Goal: Task Accomplishment & Management: Manage account settings

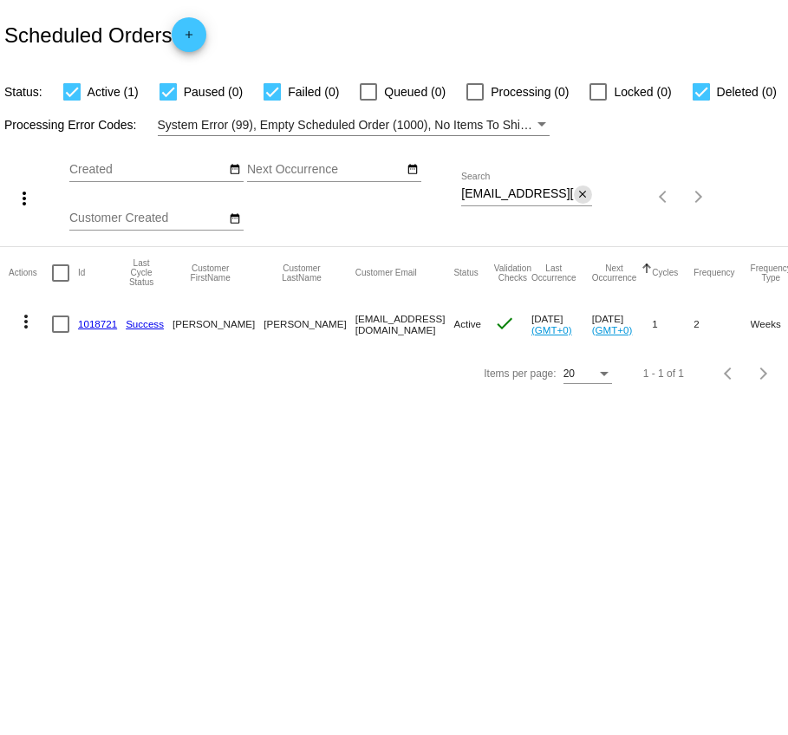
click at [585, 193] on mat-icon "close" at bounding box center [582, 195] width 12 height 14
click at [585, 193] on mat-icon "search" at bounding box center [581, 197] width 21 height 27
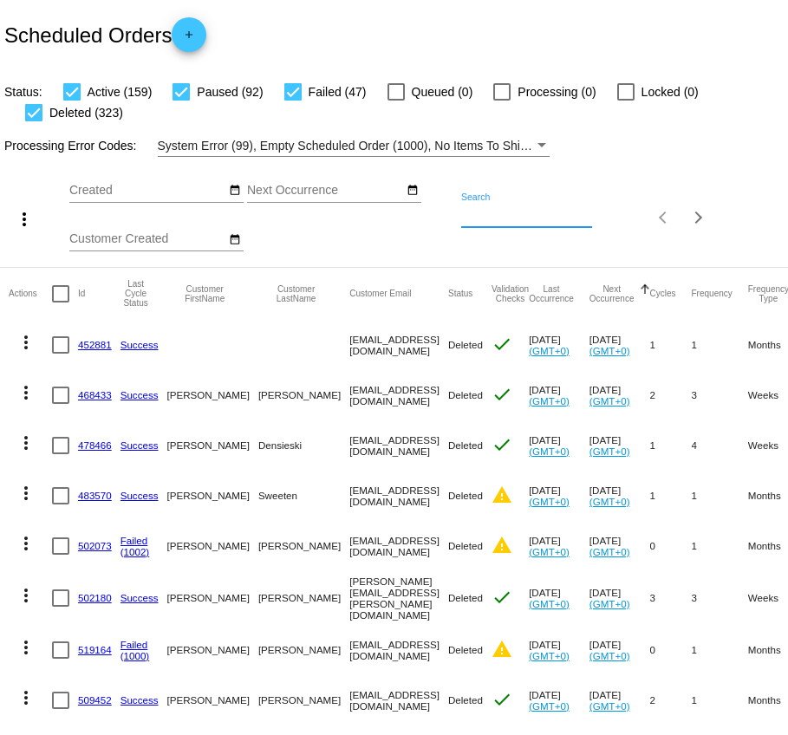
click at [522, 220] on input "Search" at bounding box center [526, 215] width 131 height 14
paste input "[EMAIL_ADDRESS][DOMAIN_NAME]"
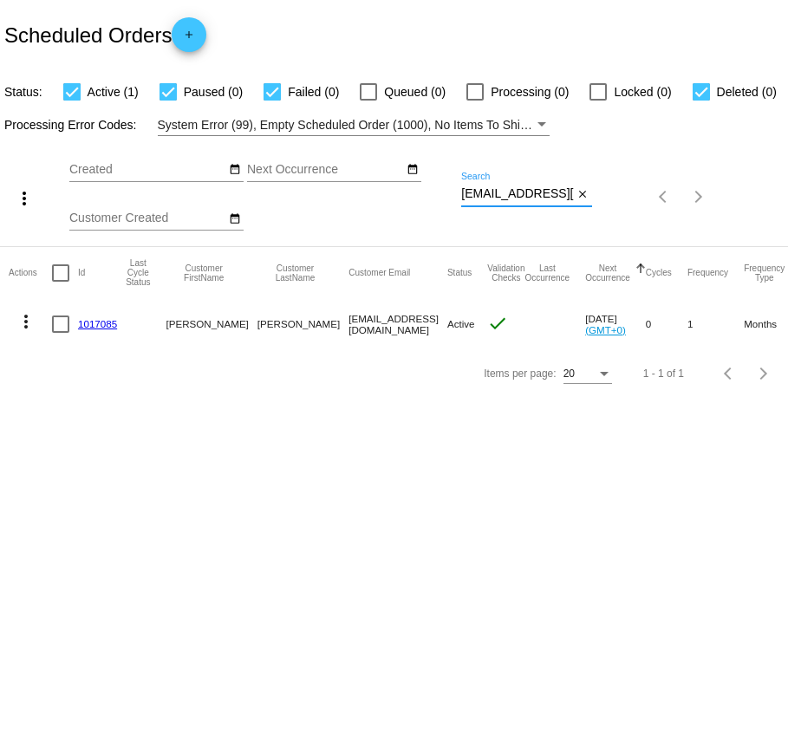
type input "[EMAIL_ADDRESS][DOMAIN_NAME]"
click at [107, 324] on link "1017085" at bounding box center [97, 323] width 39 height 11
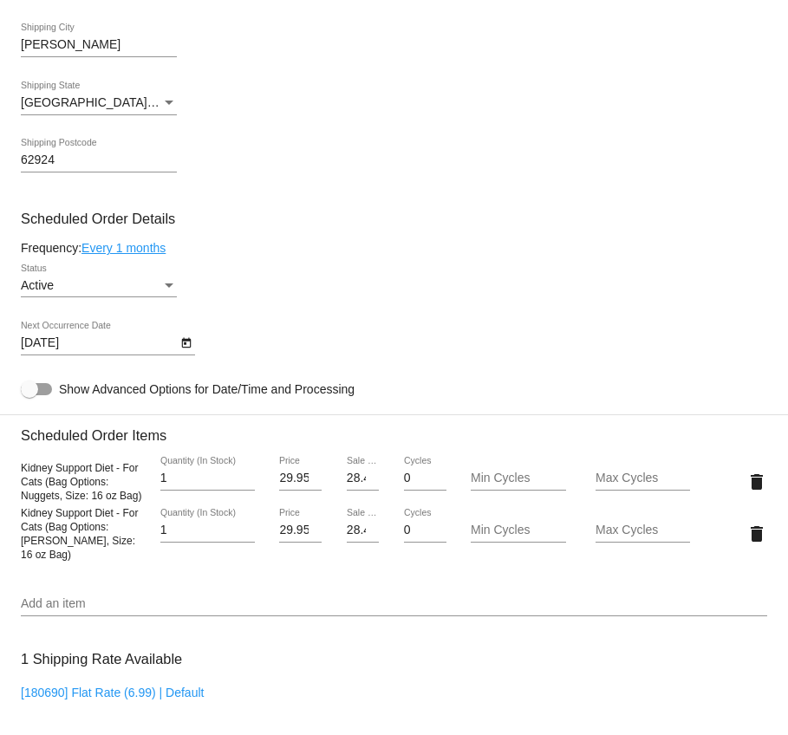
scroll to position [697, 0]
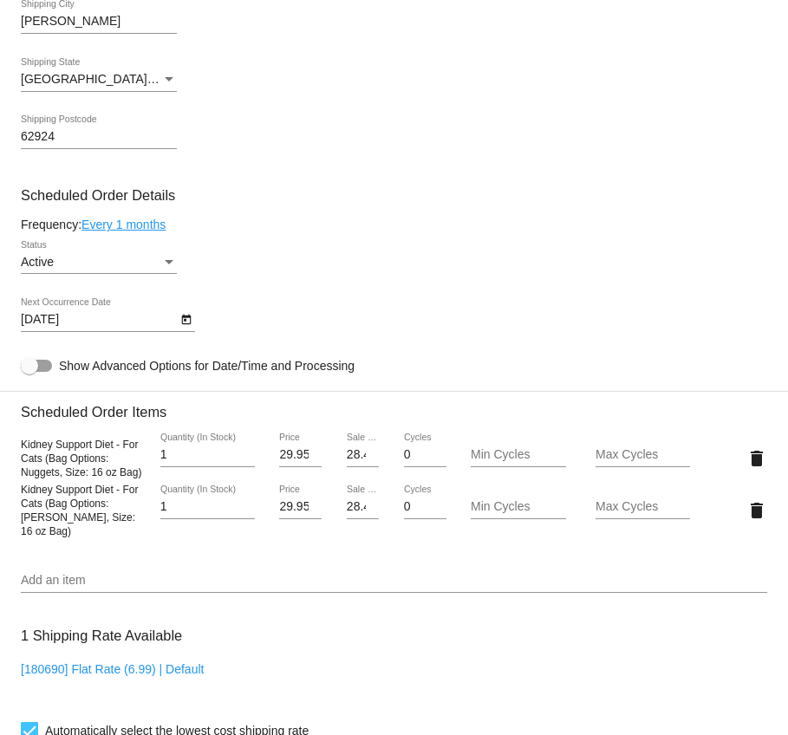
click at [166, 264] on div "Status" at bounding box center [169, 262] width 9 height 4
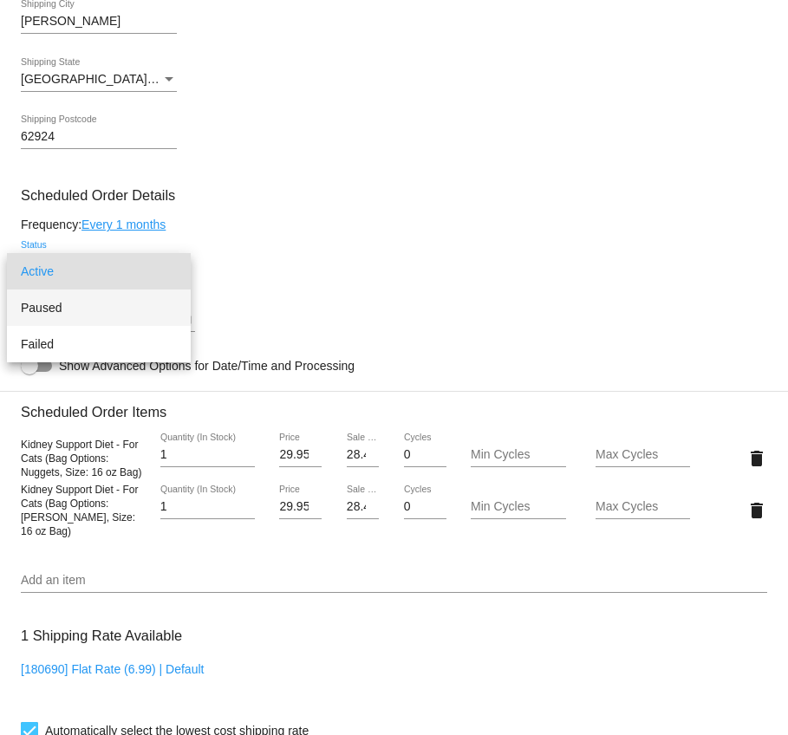
click at [102, 309] on span "Paused" at bounding box center [99, 307] width 156 height 36
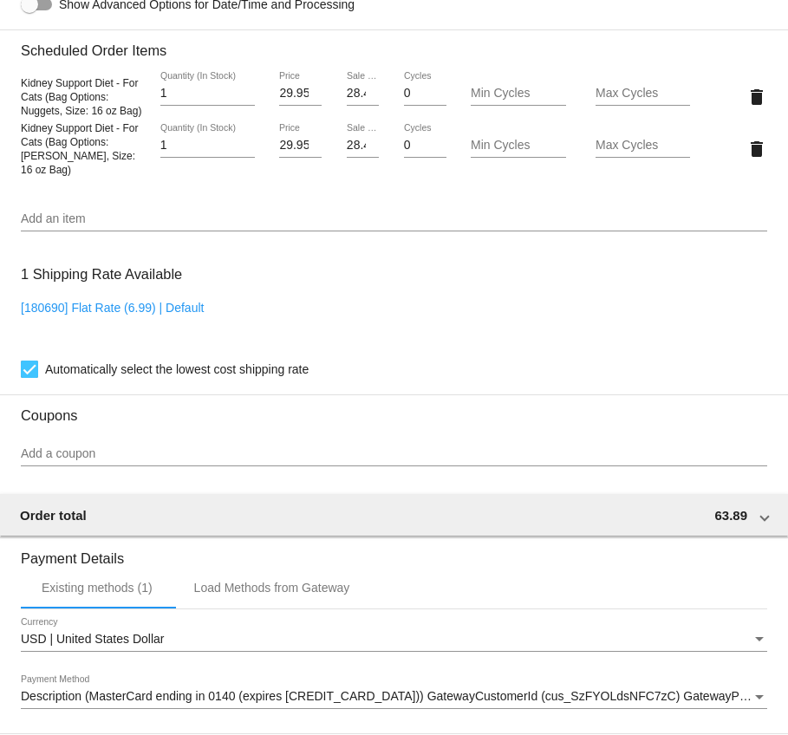
scroll to position [1309, 0]
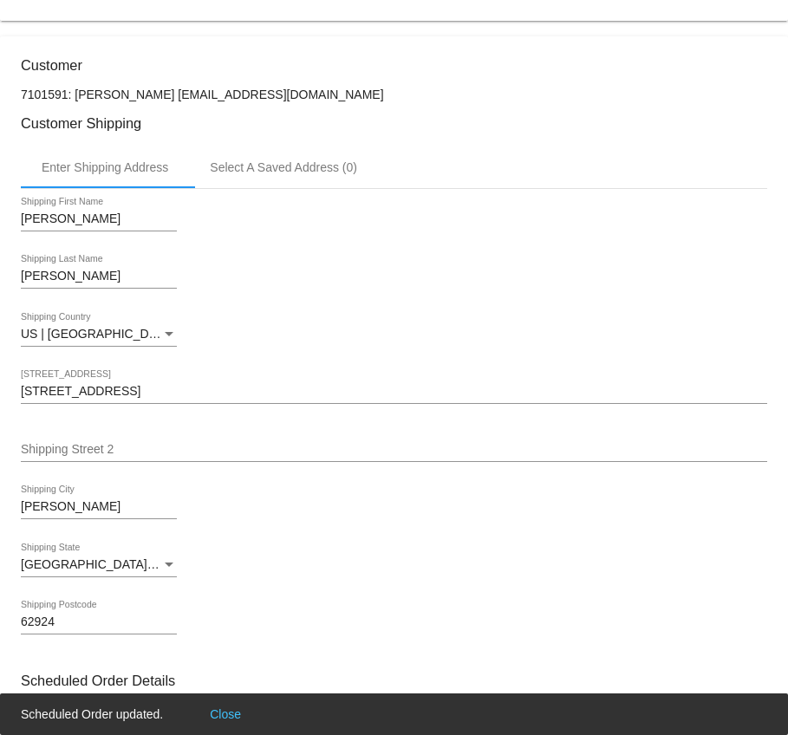
scroll to position [0, 0]
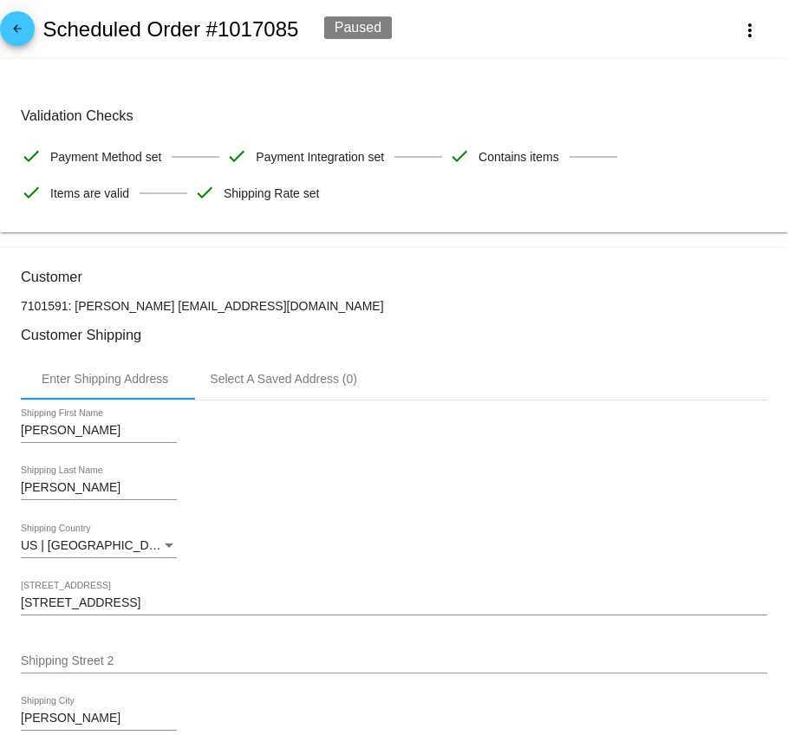
click at [28, 38] on link "arrow_back" at bounding box center [17, 28] width 35 height 35
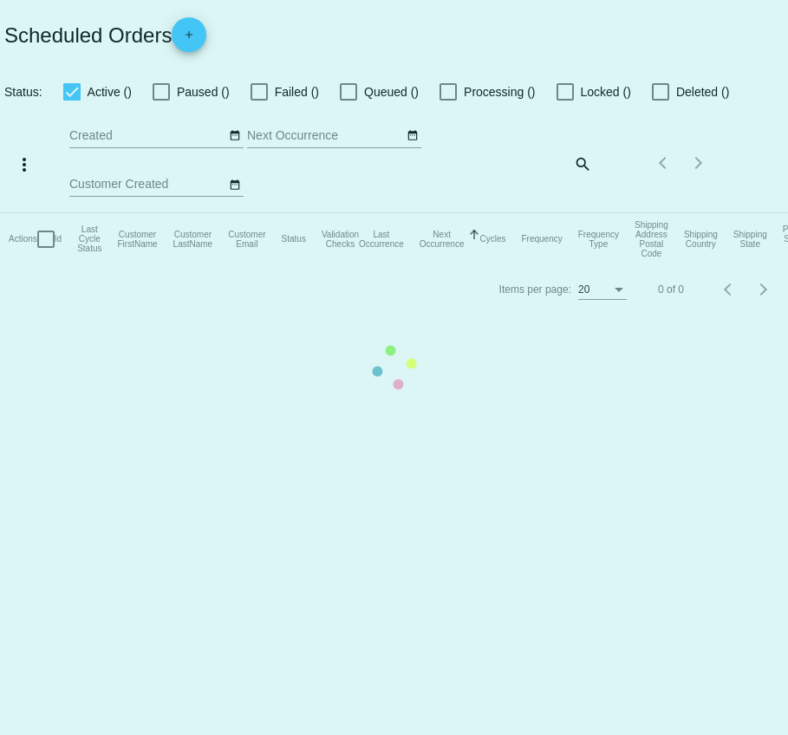
checkbox input "true"
